Goal: Check status: Check status

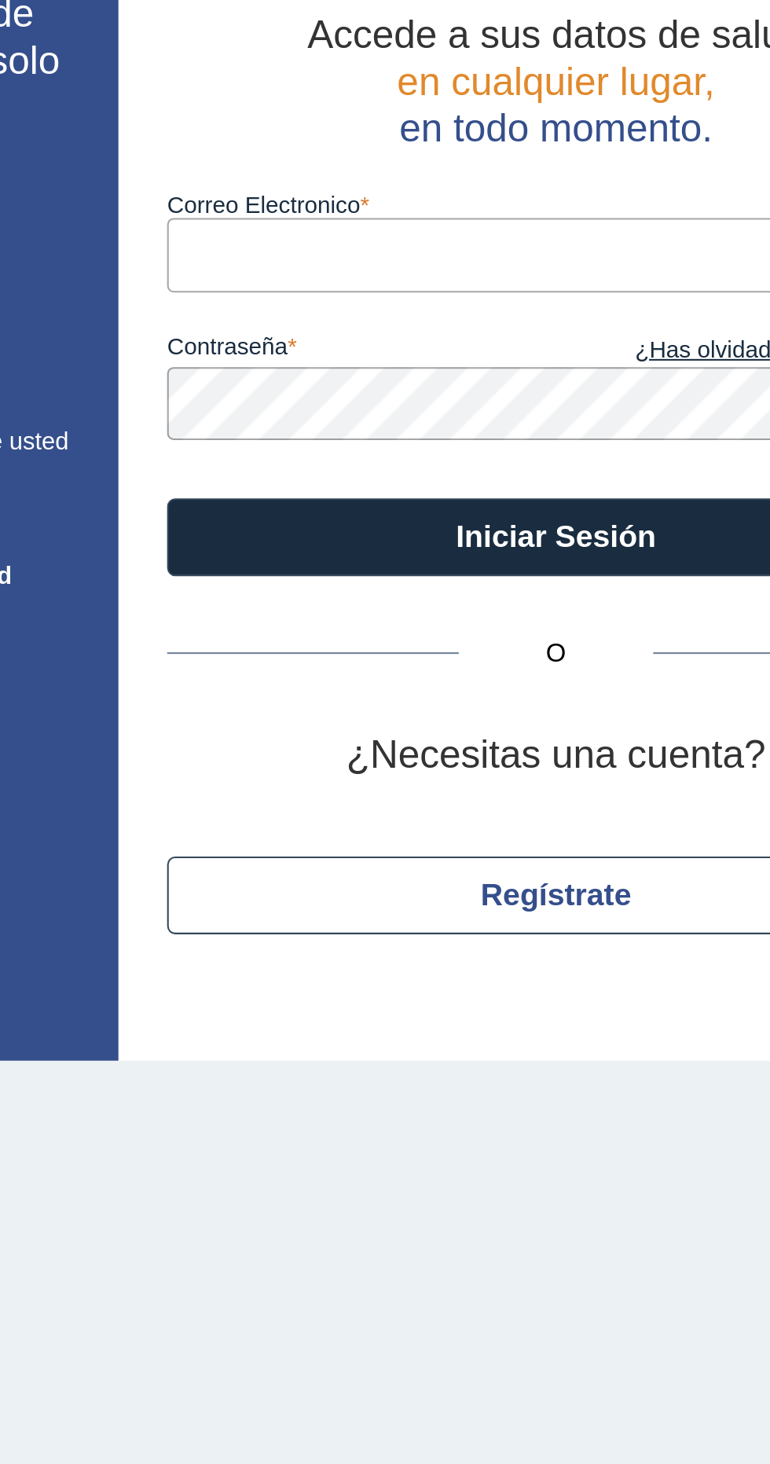
click at [488, 183] on label "Correo Electronico" at bounding box center [526, 180] width 377 height 13
click at [488, 186] on input "Correo Electronico" at bounding box center [526, 203] width 377 height 35
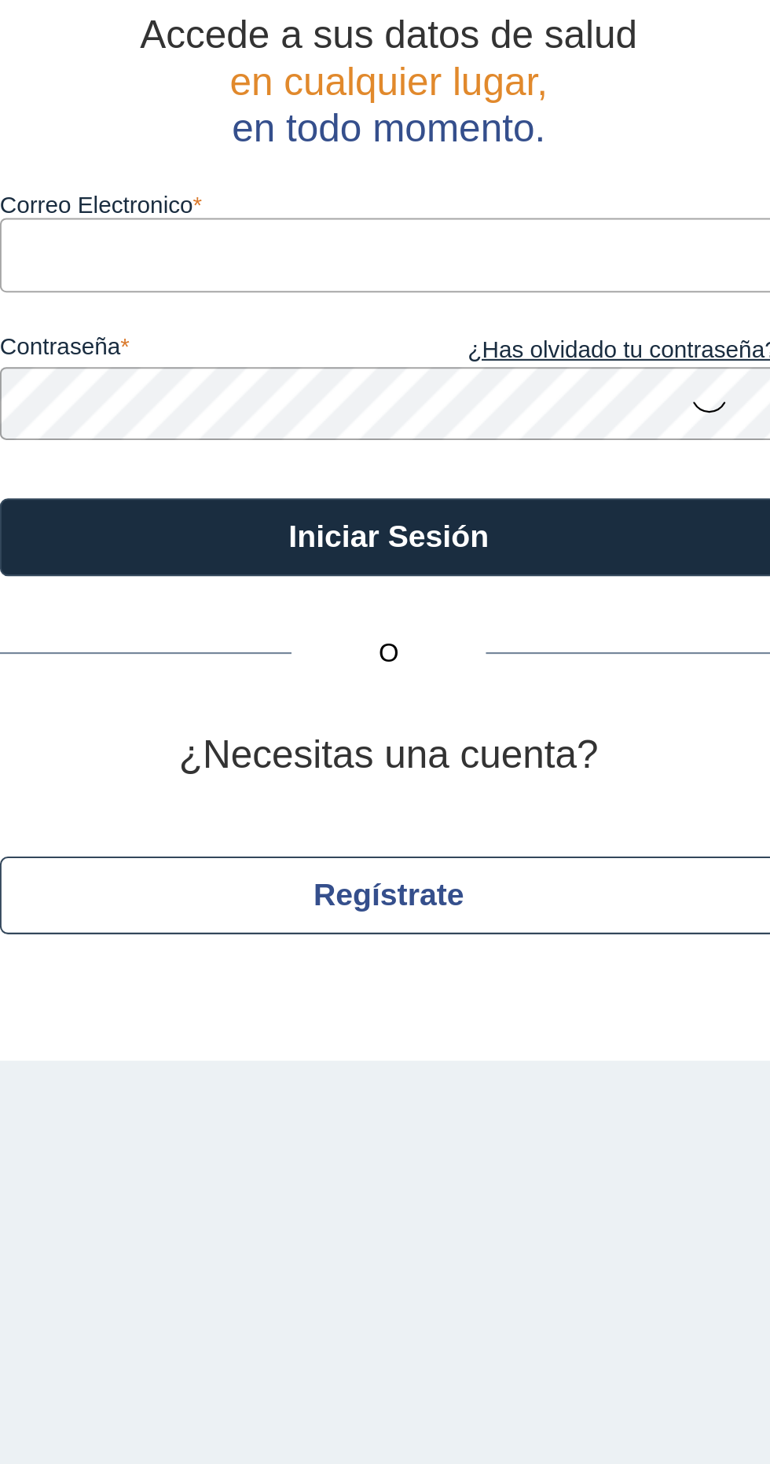
type input "[EMAIL_ADDRESS][DOMAIN_NAME]"
click at [338, 322] on button "Iniciar Sesión" at bounding box center [526, 341] width 377 height 38
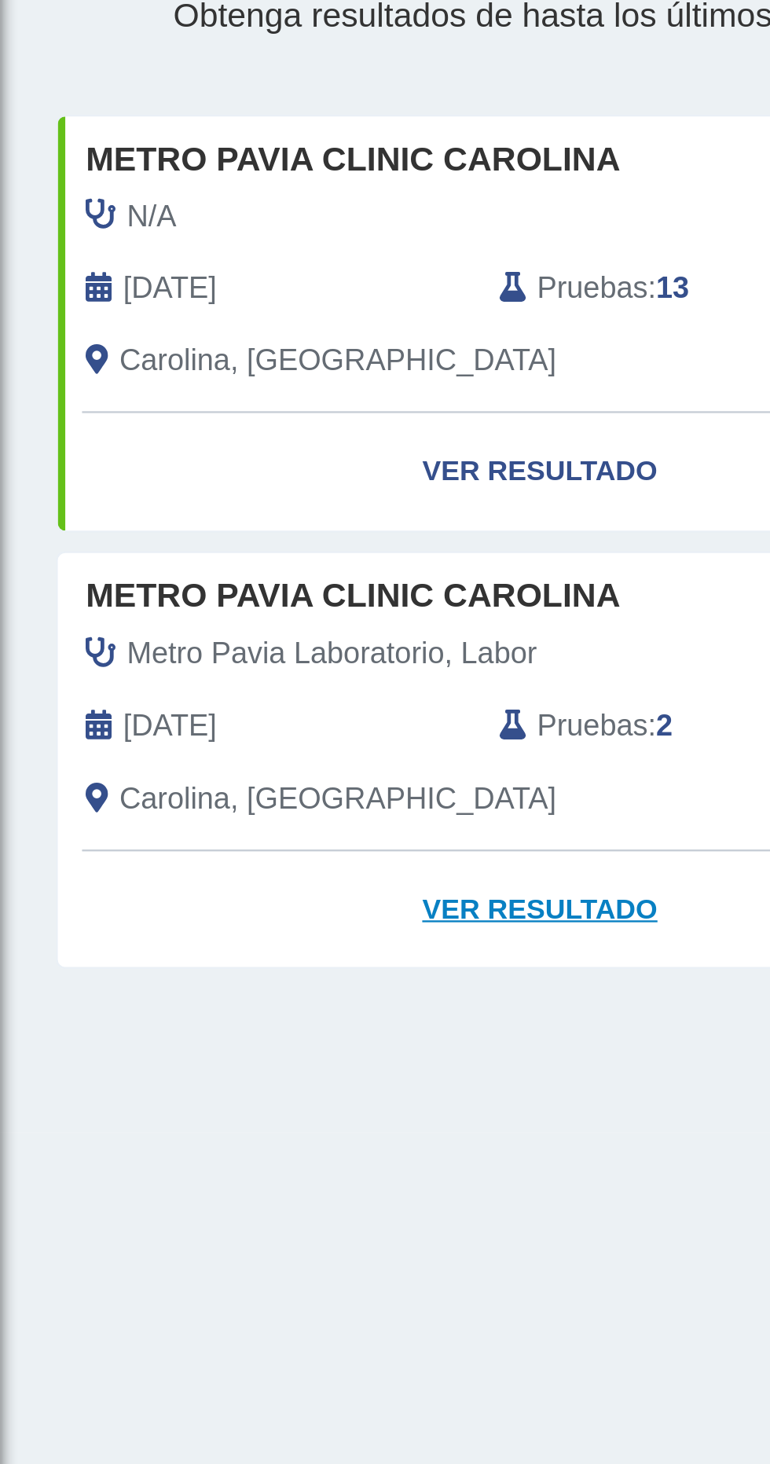
click at [233, 505] on link "Ver Resultado" at bounding box center [227, 504] width 406 height 50
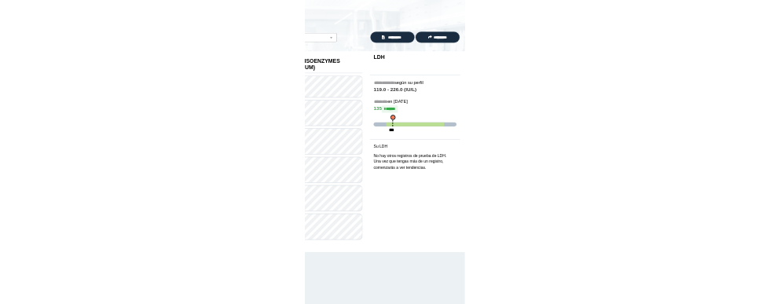
scroll to position [51, 0]
